Goal: Navigation & Orientation: Find specific page/section

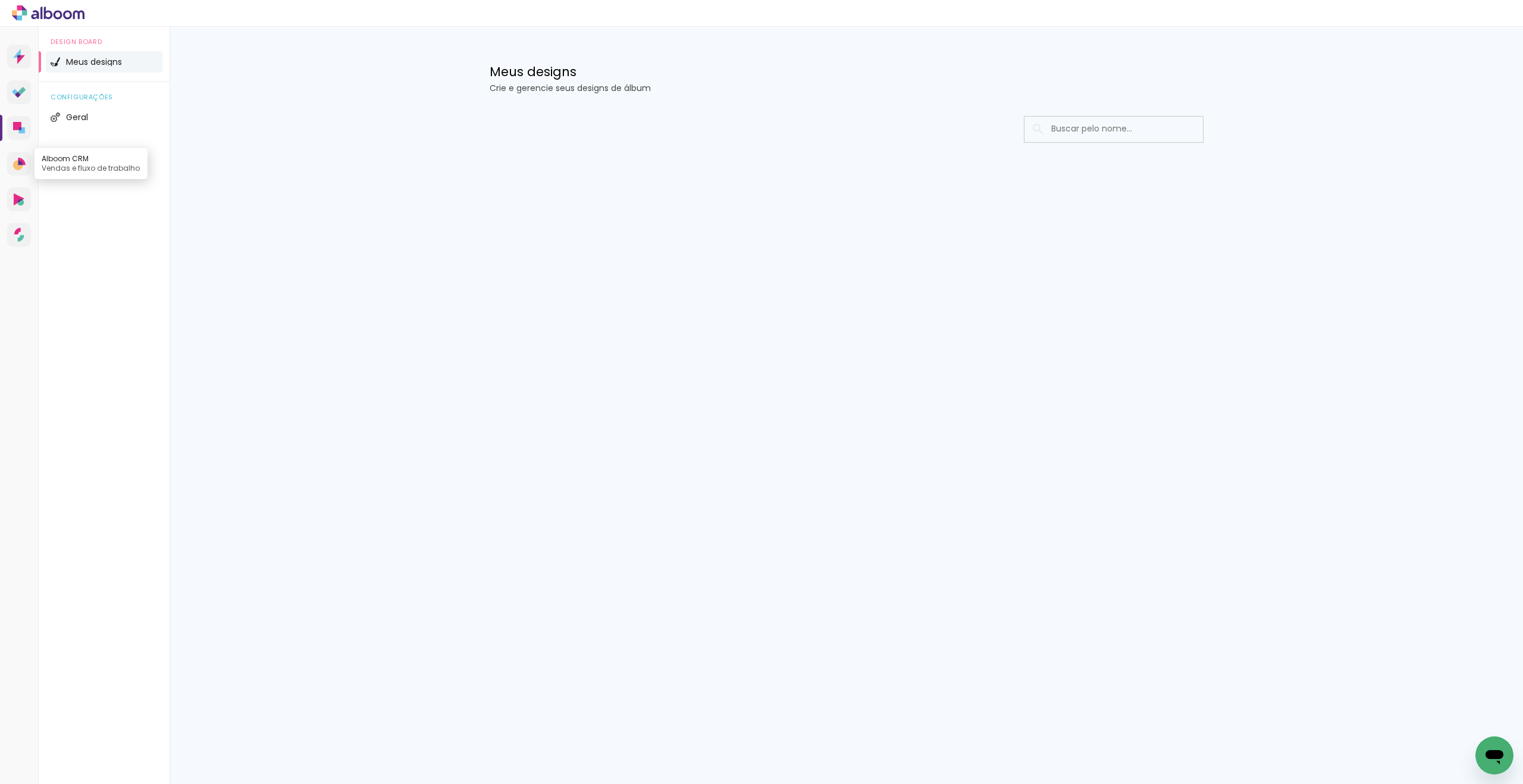
click at [13, 160] on icon at bounding box center [19, 164] width 13 height 13
